Goal: Task Accomplishment & Management: Complete application form

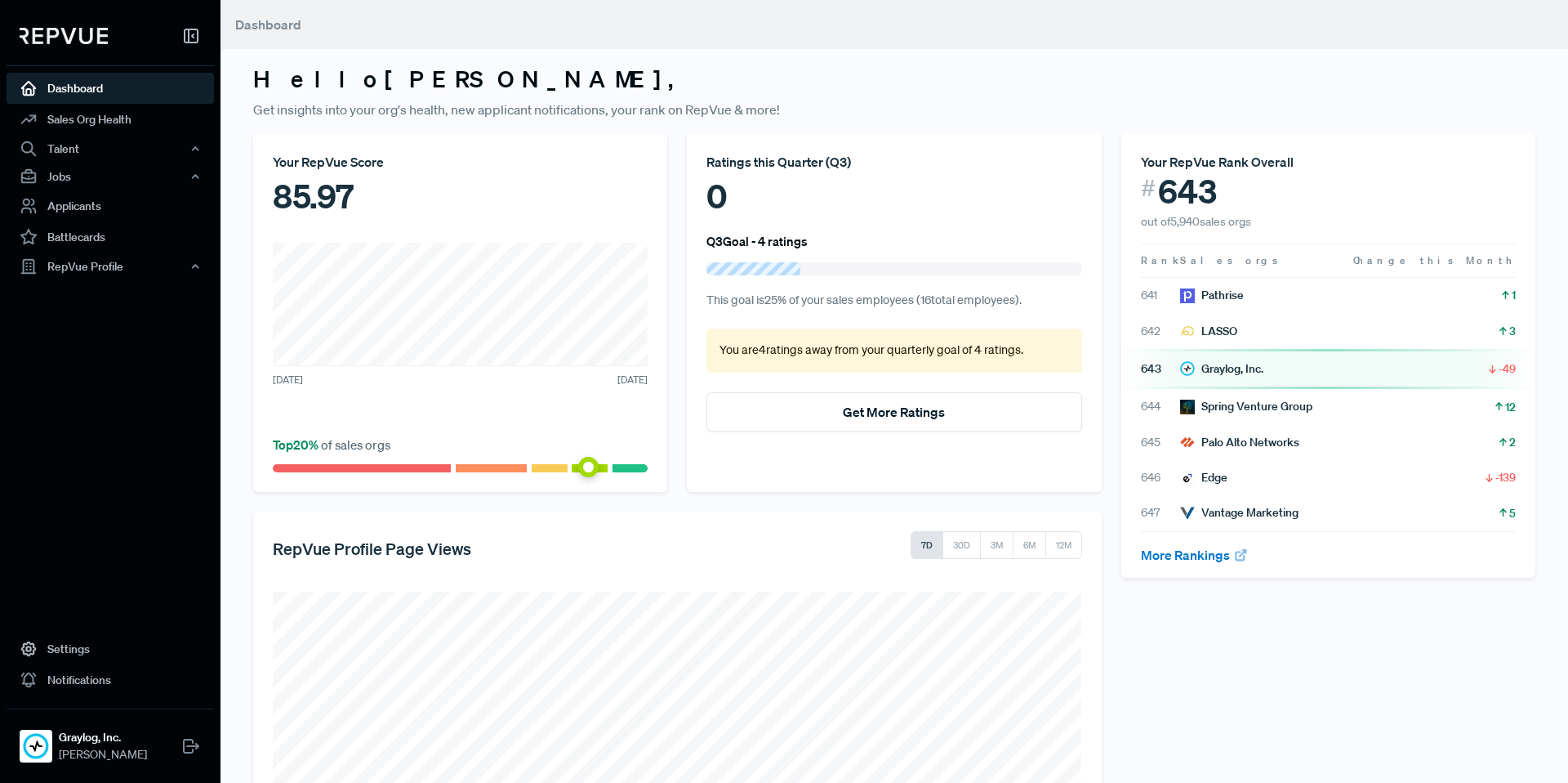
click at [388, 193] on div "85.97" at bounding box center [460, 196] width 375 height 49
click at [98, 84] on link "Dashboard" at bounding box center [110, 88] width 207 height 31
click at [99, 114] on link "Sales Org Health" at bounding box center [110, 119] width 207 height 31
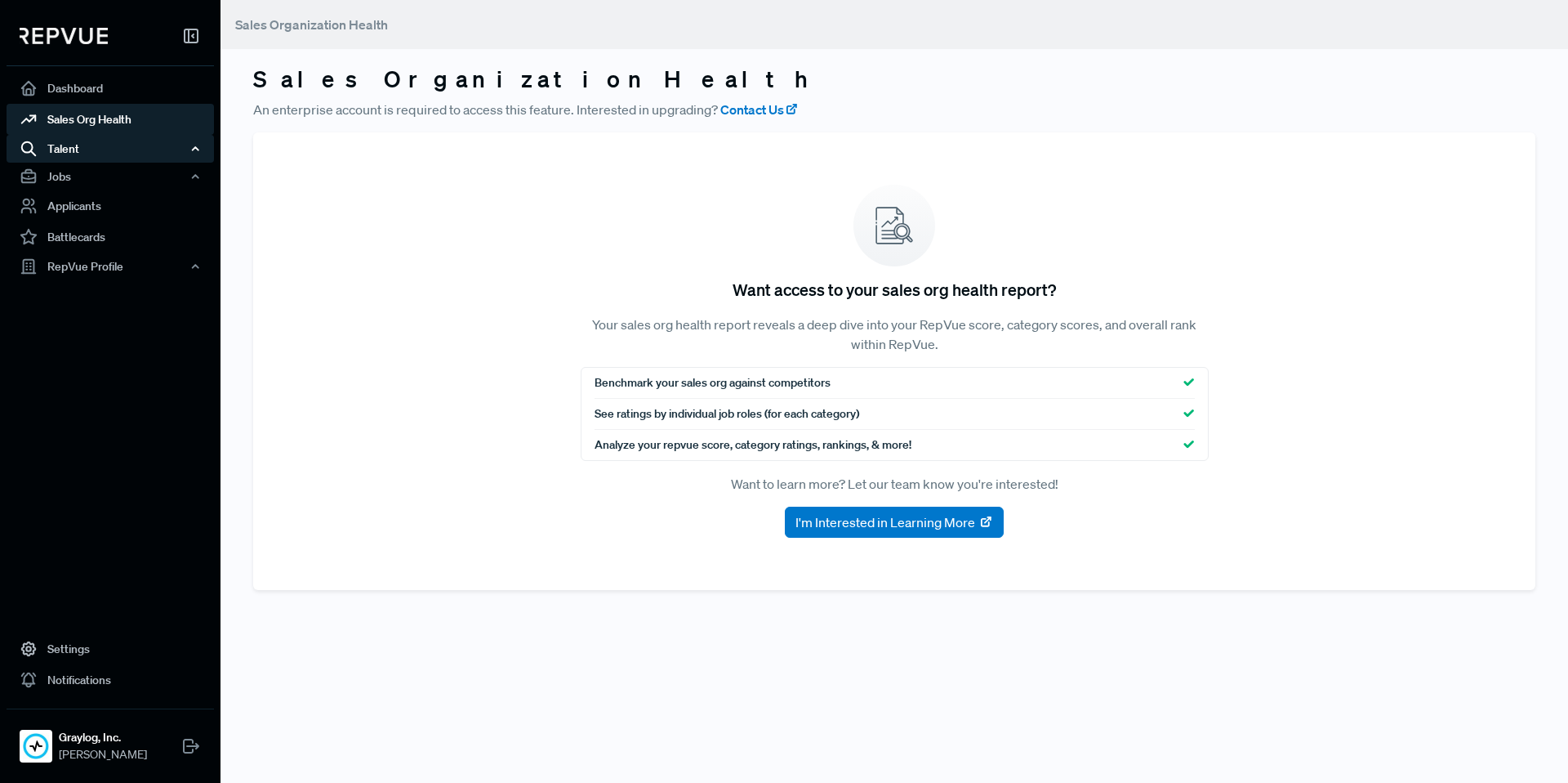
click at [90, 144] on div "Talent" at bounding box center [110, 148] width 207 height 28
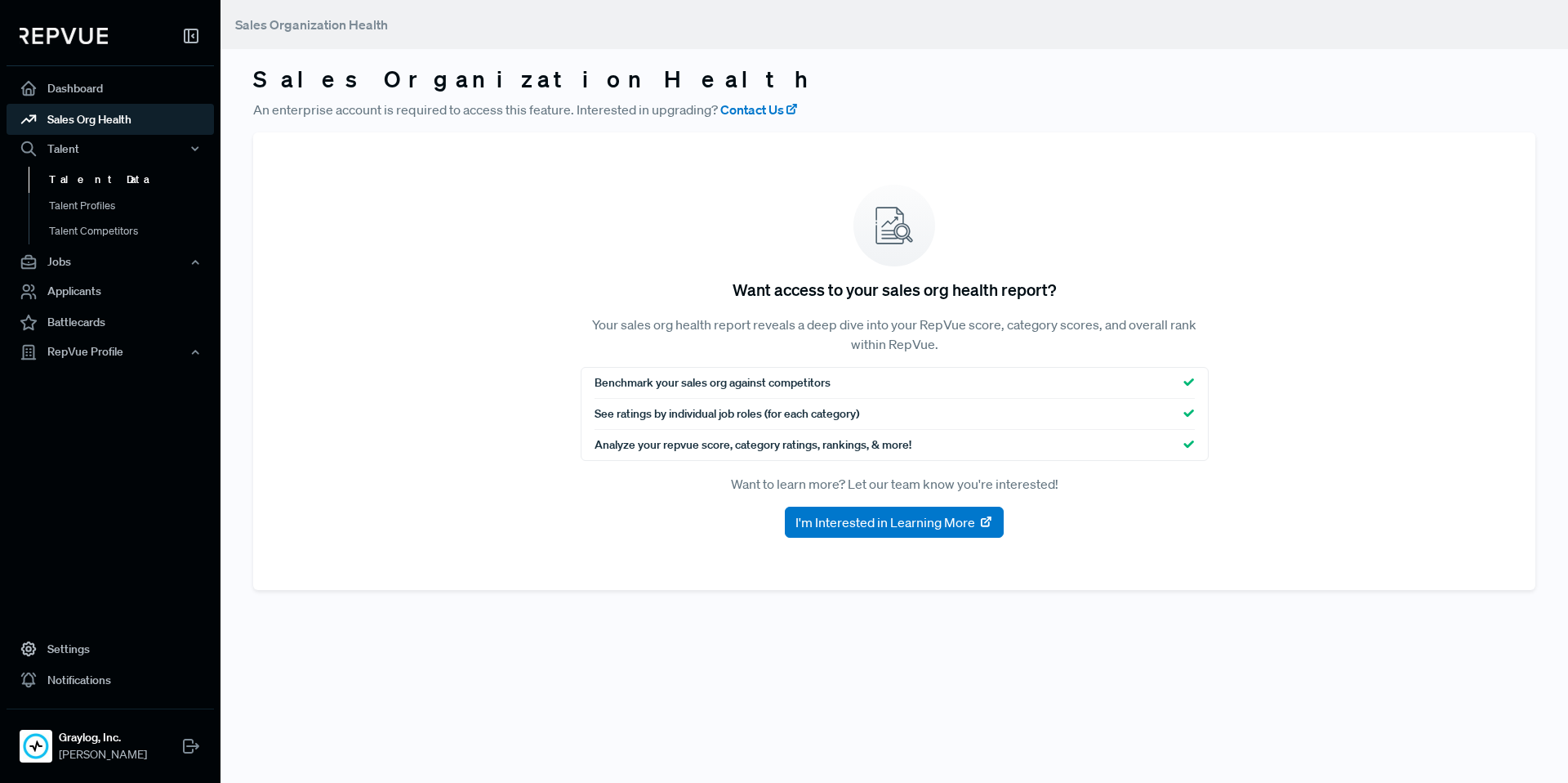
click at [83, 185] on link "Talent Data" at bounding box center [132, 179] width 207 height 26
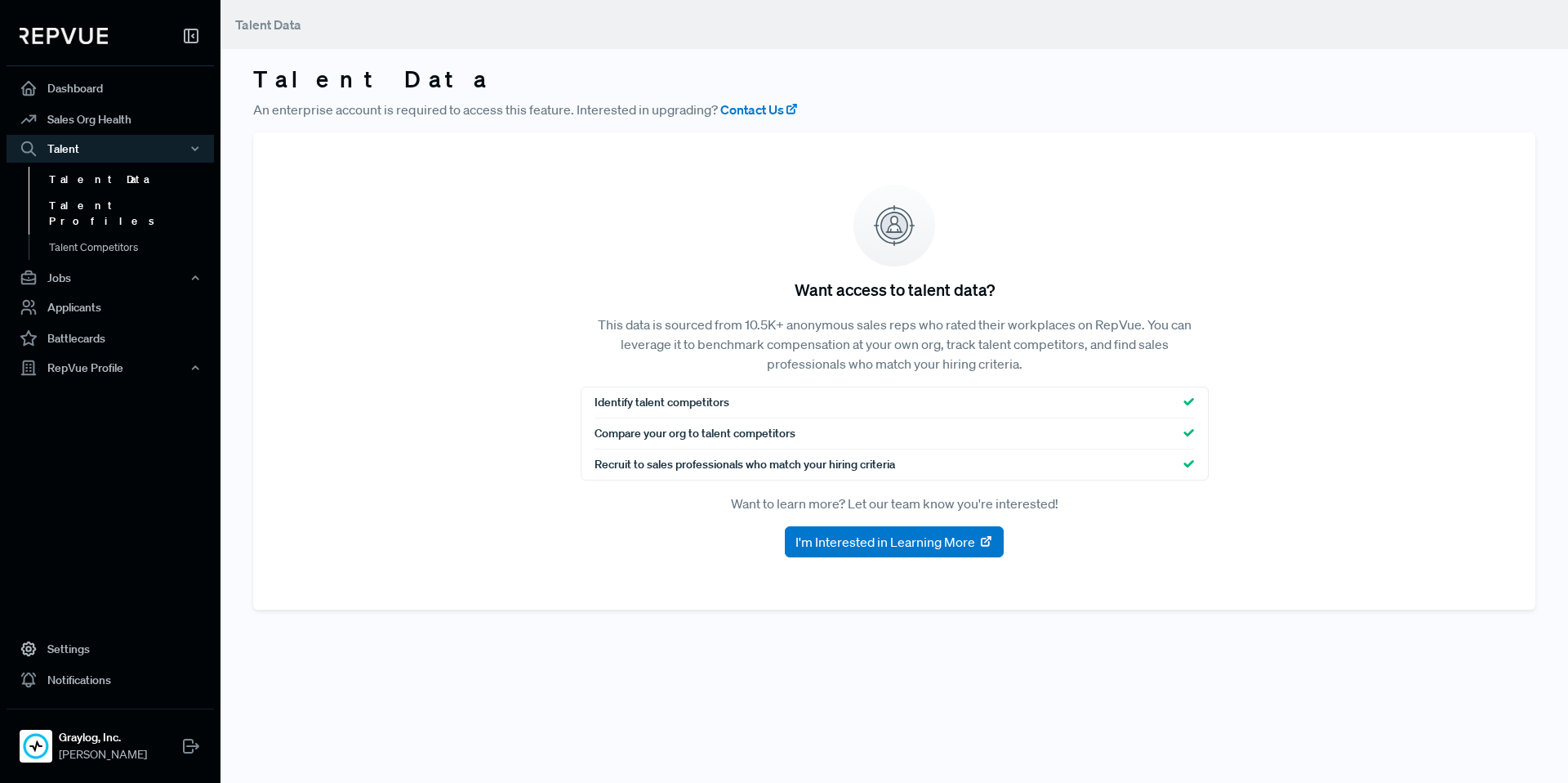
click at [80, 206] on link "Talent Profiles" at bounding box center [132, 214] width 207 height 42
click at [80, 236] on link "Talent Competitors" at bounding box center [132, 255] width 207 height 42
click at [82, 274] on div "Jobs" at bounding box center [110, 277] width 207 height 28
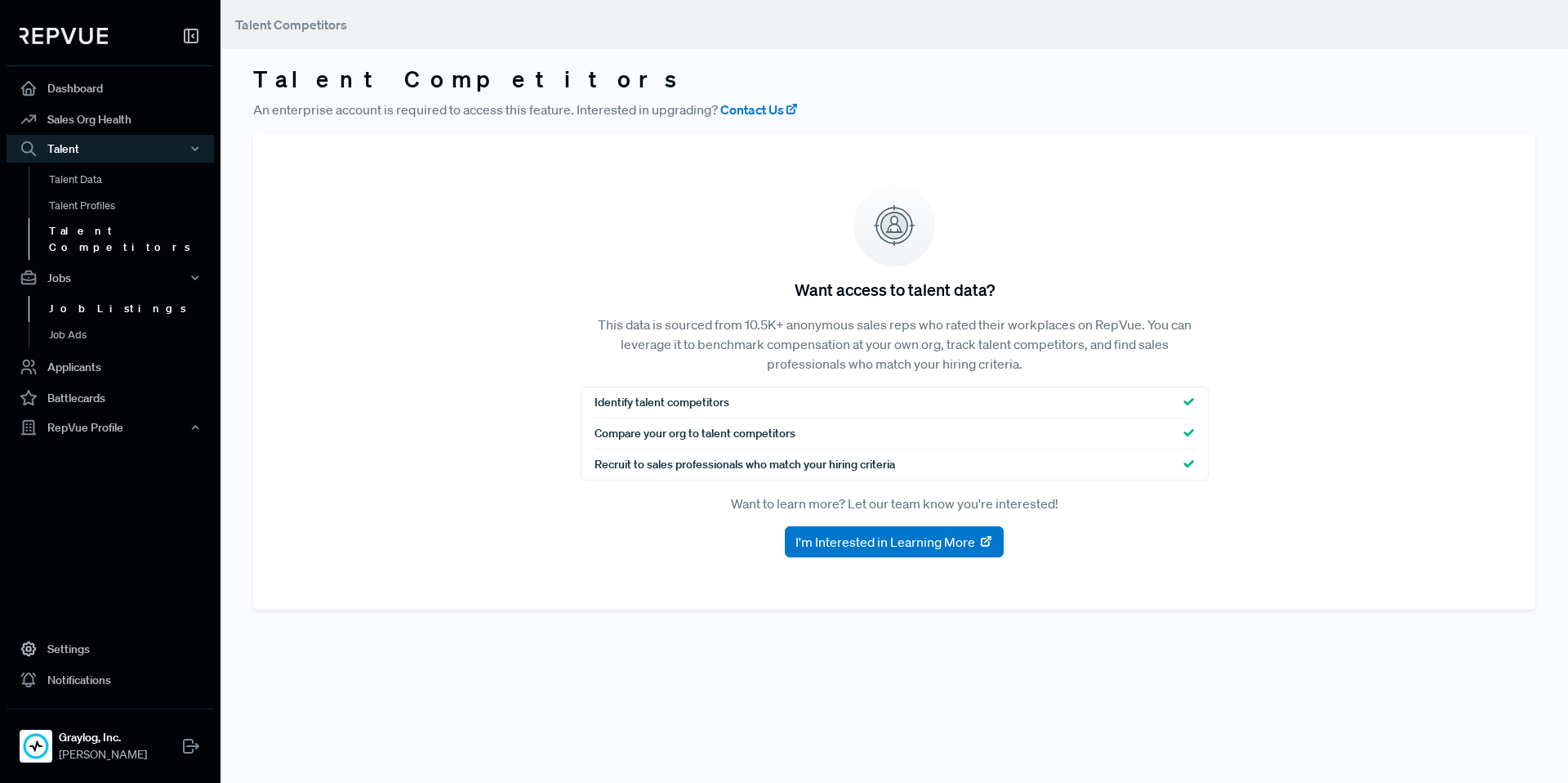
click at [83, 296] on link "Job Listings" at bounding box center [132, 308] width 207 height 26
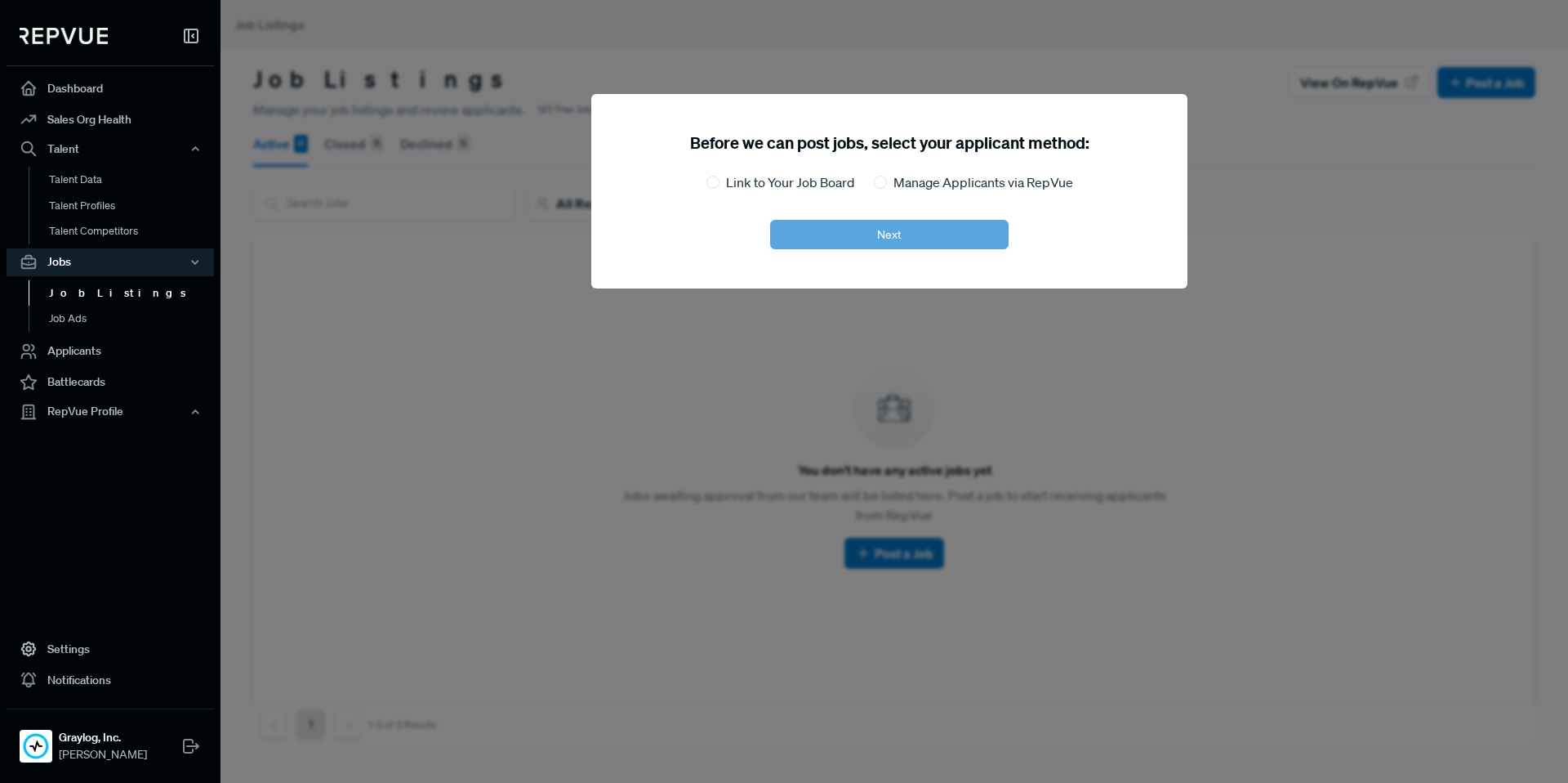
click at [723, 180] on div "Link to Your Job Board" at bounding box center [780, 182] width 147 height 20
click at [707, 185] on input "Link to Your Job Board" at bounding box center [713, 182] width 13 height 13
radio input "true"
click at [822, 233] on button "Next" at bounding box center [889, 234] width 239 height 29
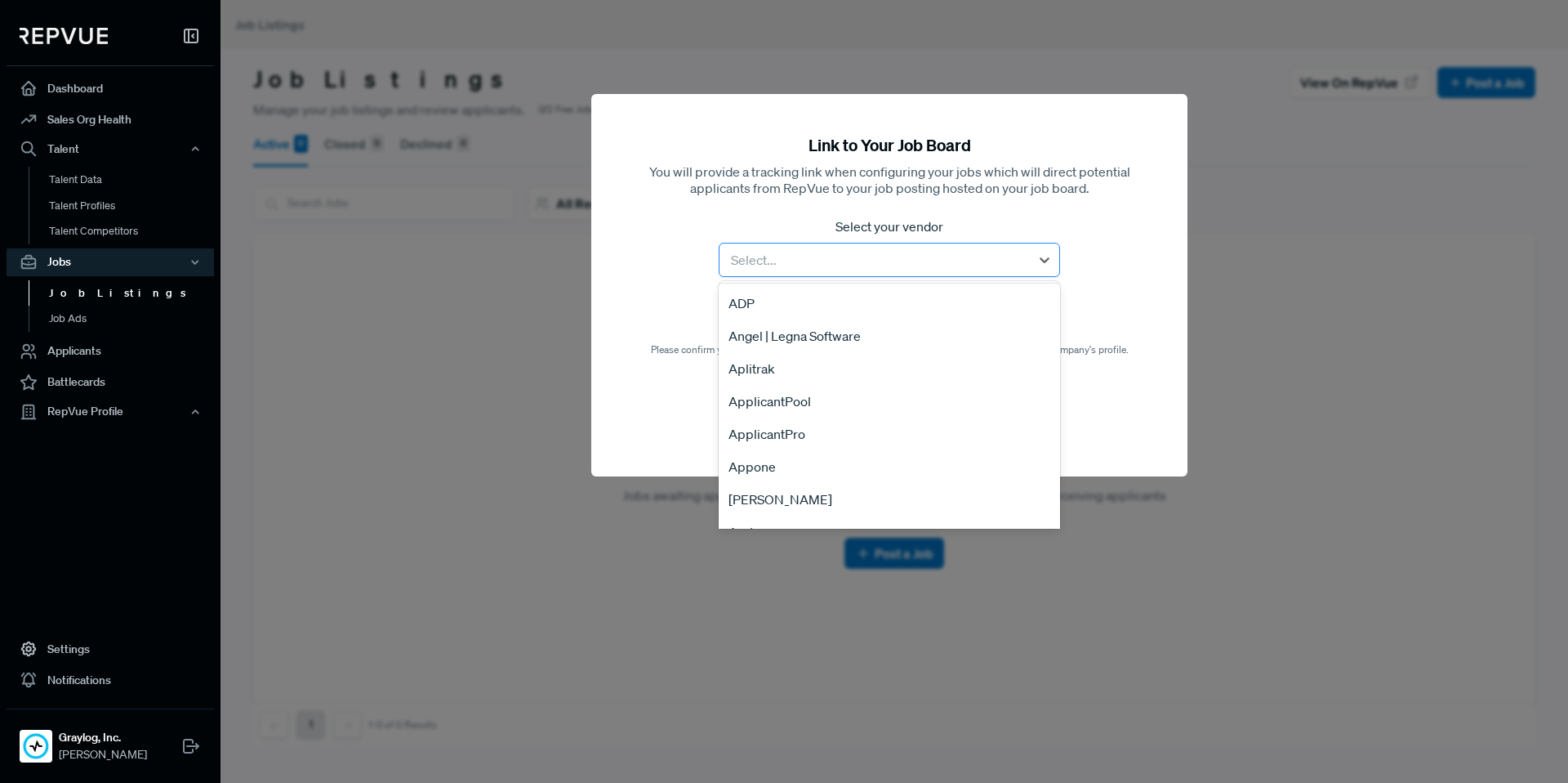
click at [822, 261] on div at bounding box center [874, 260] width 294 height 23
type input "lev"
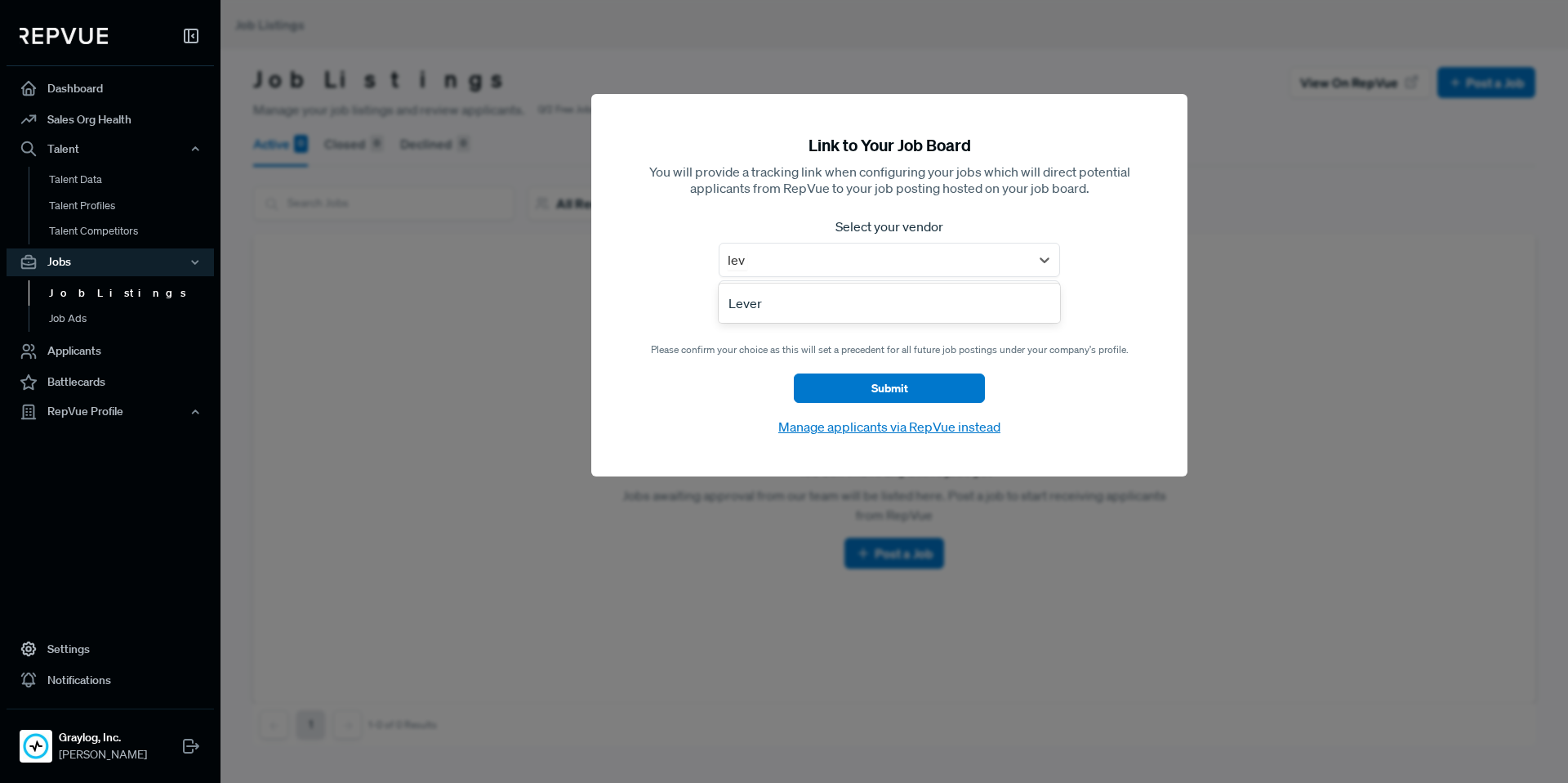
click at [802, 295] on div "Lever" at bounding box center [889, 303] width 341 height 33
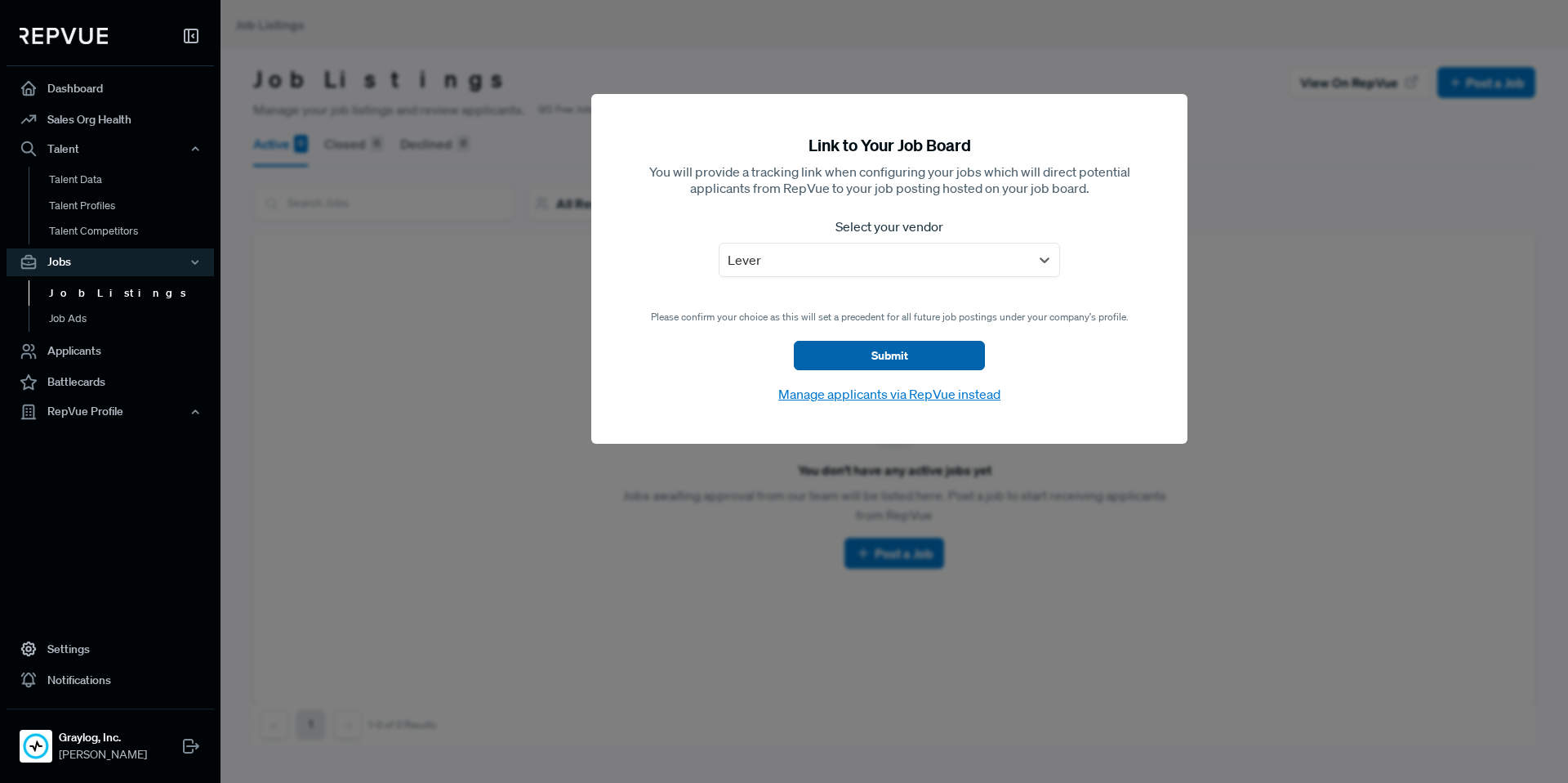
click at [821, 347] on button "Submit" at bounding box center [890, 355] width 191 height 29
